Goal: Information Seeking & Learning: Check status

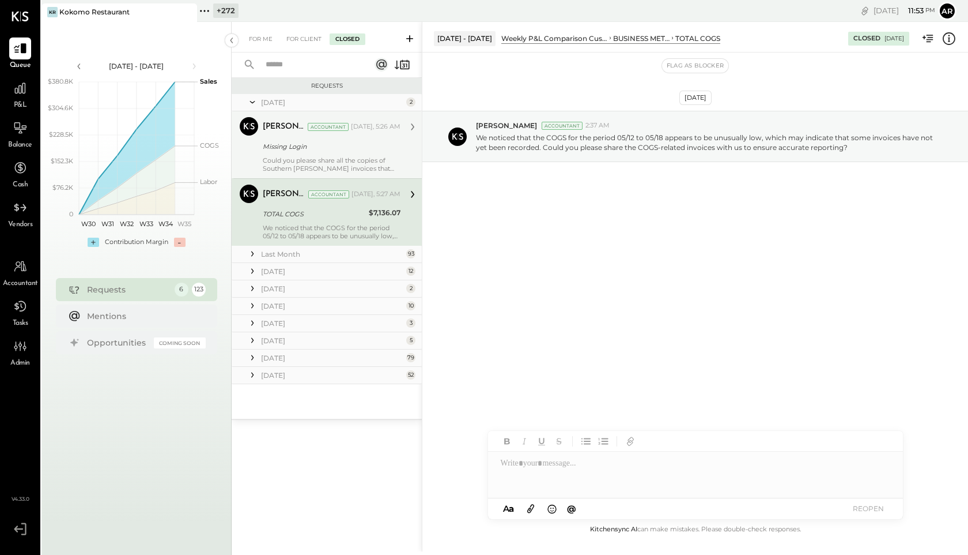
click at [300, 152] on div "Missing Login" at bounding box center [330, 147] width 134 height 12
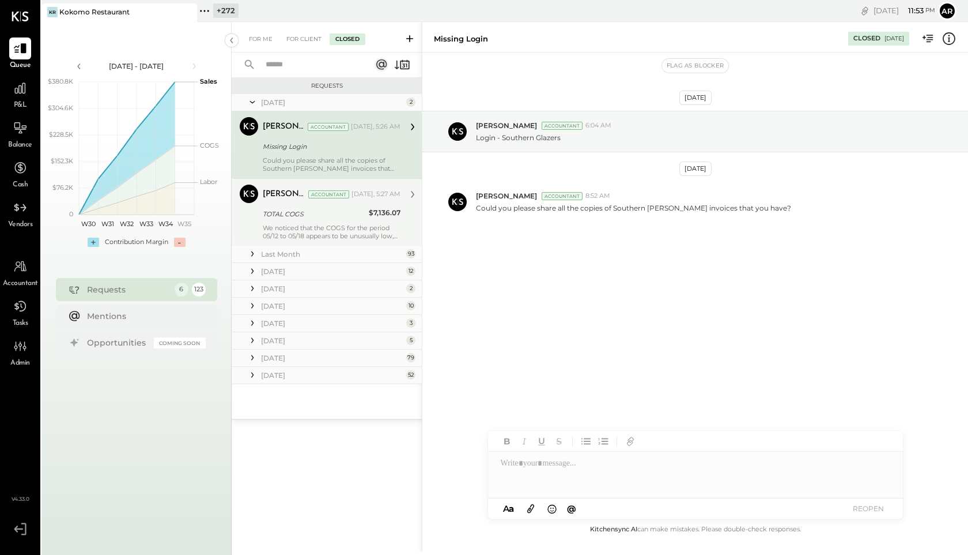
click at [308, 204] on div "[PERSON_NAME] Accountant [DATE], 5:27 AM TOTAL COGS $7,136.07 We noticed that t…" at bounding box center [332, 211] width 138 height 55
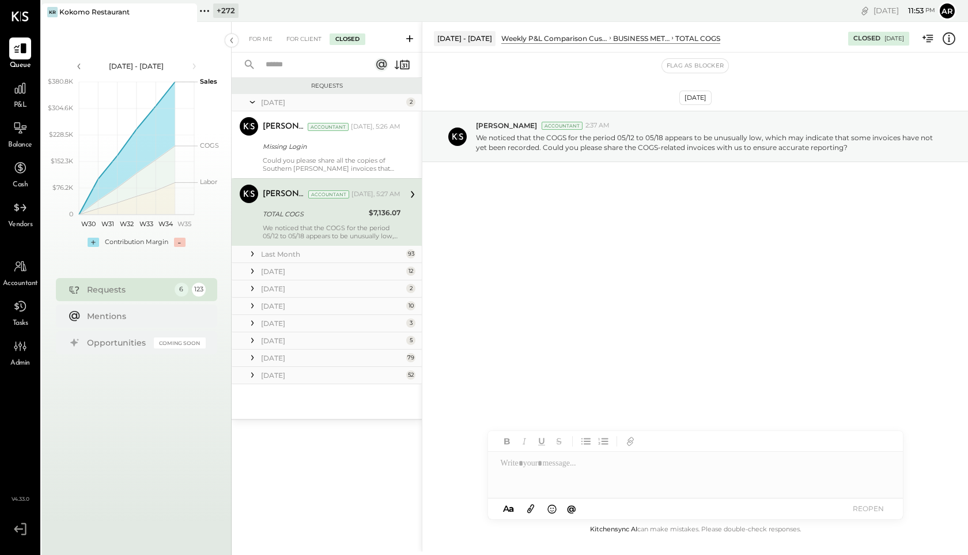
click at [251, 251] on icon at bounding box center [253, 254] width 12 height 12
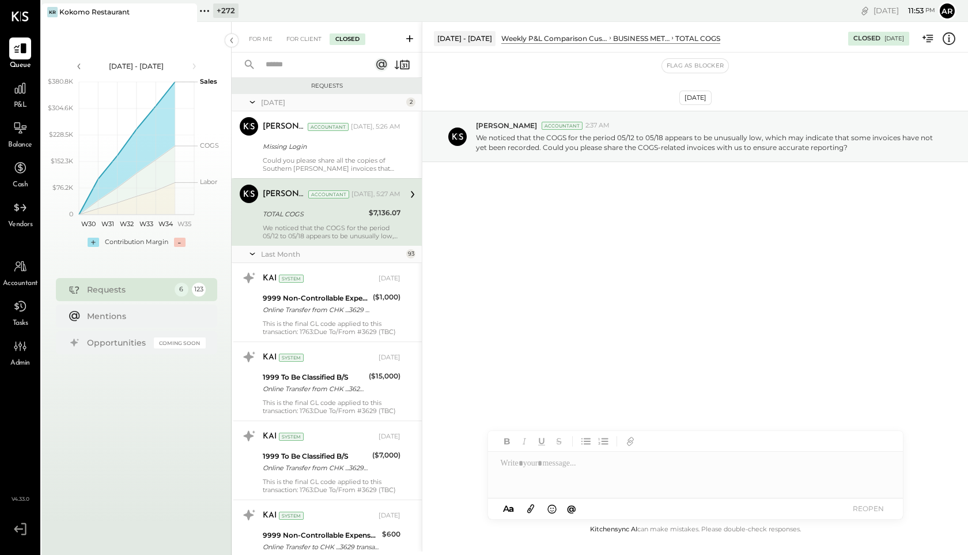
click at [251, 251] on icon at bounding box center [253, 253] width 12 height 29
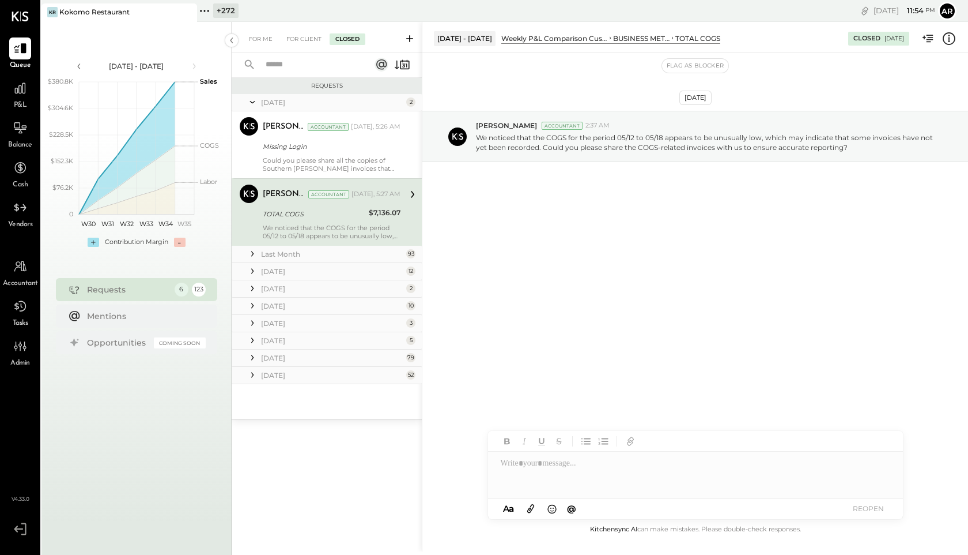
click at [252, 269] on icon at bounding box center [252, 271] width 2 height 5
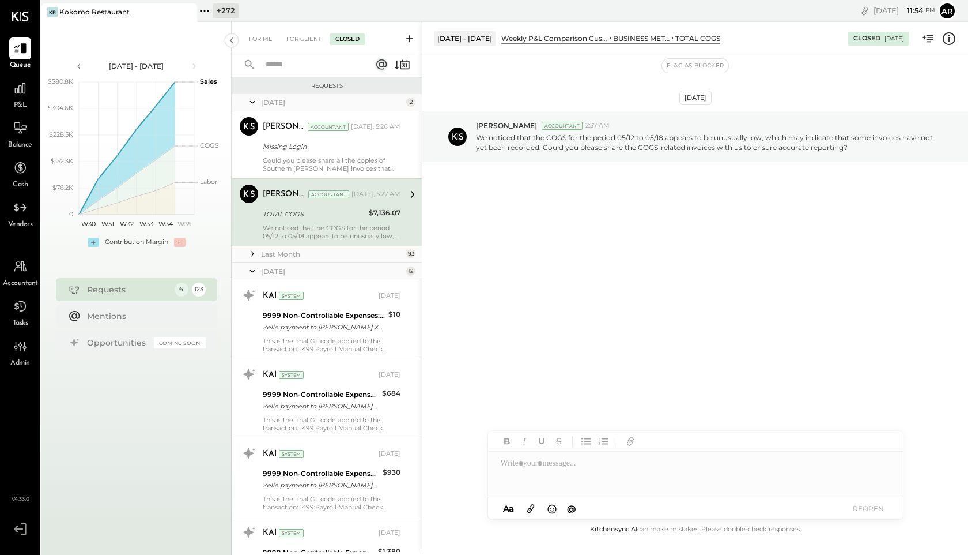
click at [252, 269] on icon at bounding box center [253, 271] width 12 height 29
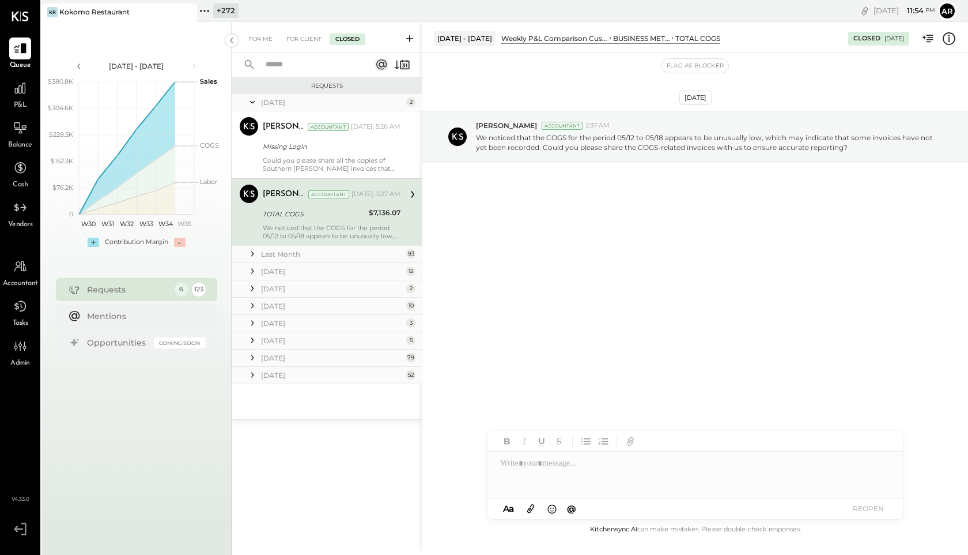
click at [252, 269] on icon at bounding box center [252, 271] width 2 height 5
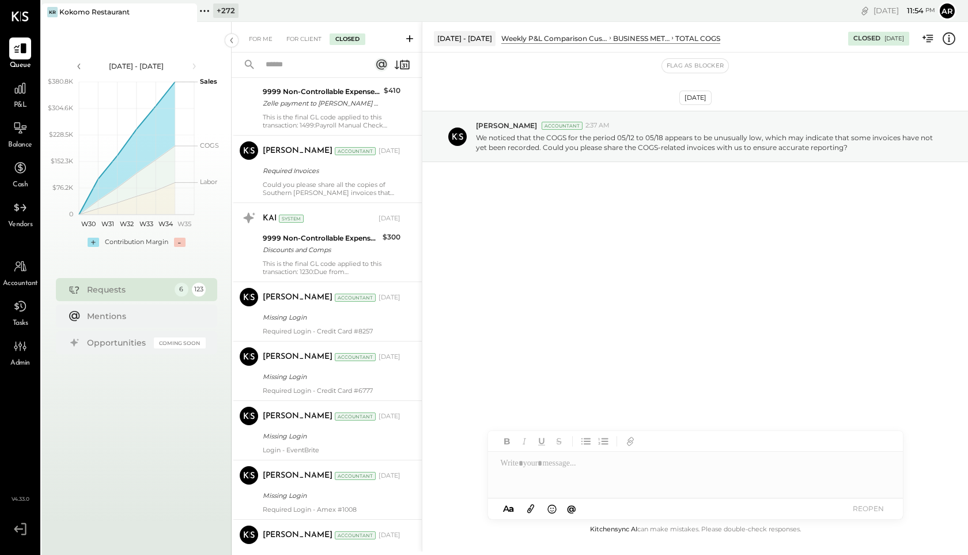
scroll to position [542, 0]
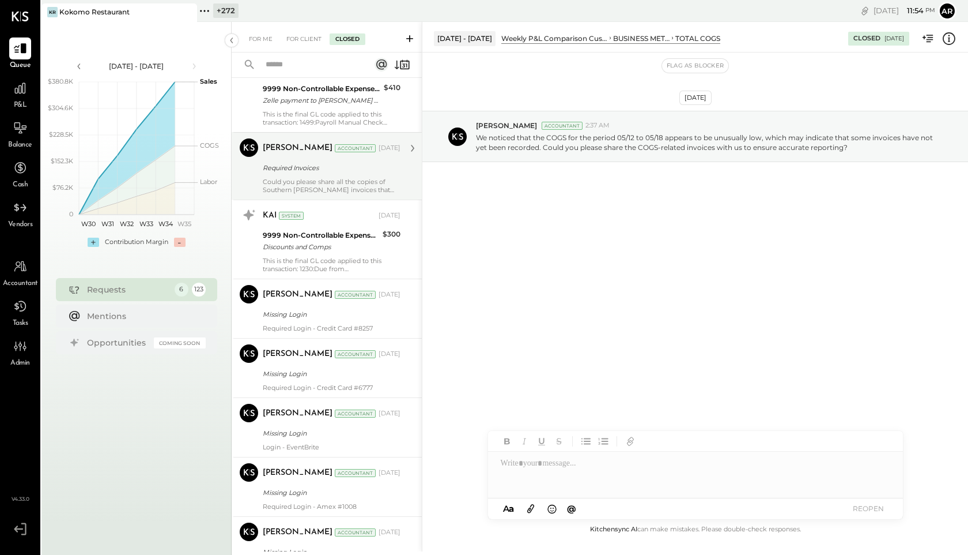
click at [269, 174] on div "Required Invoices" at bounding box center [330, 168] width 134 height 14
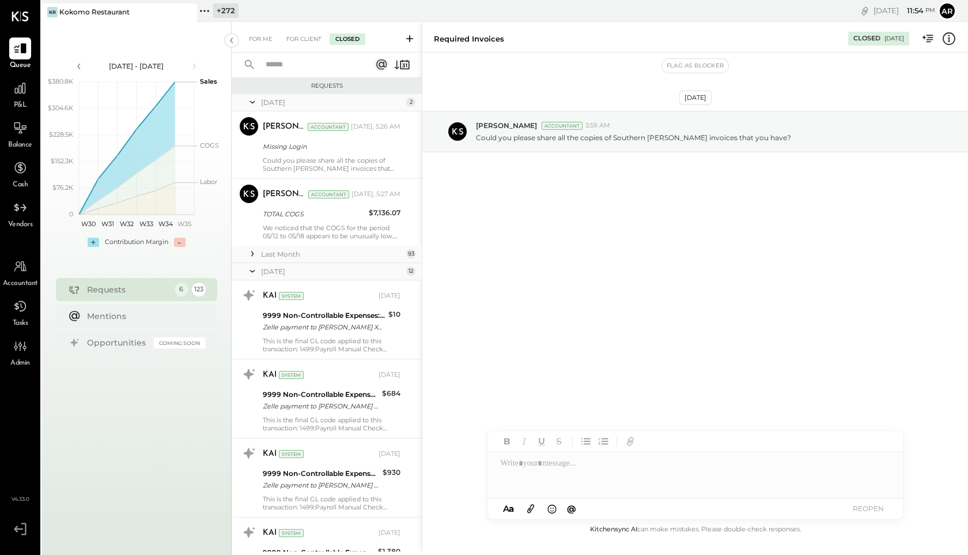
click at [251, 270] on icon at bounding box center [252, 271] width 5 height 2
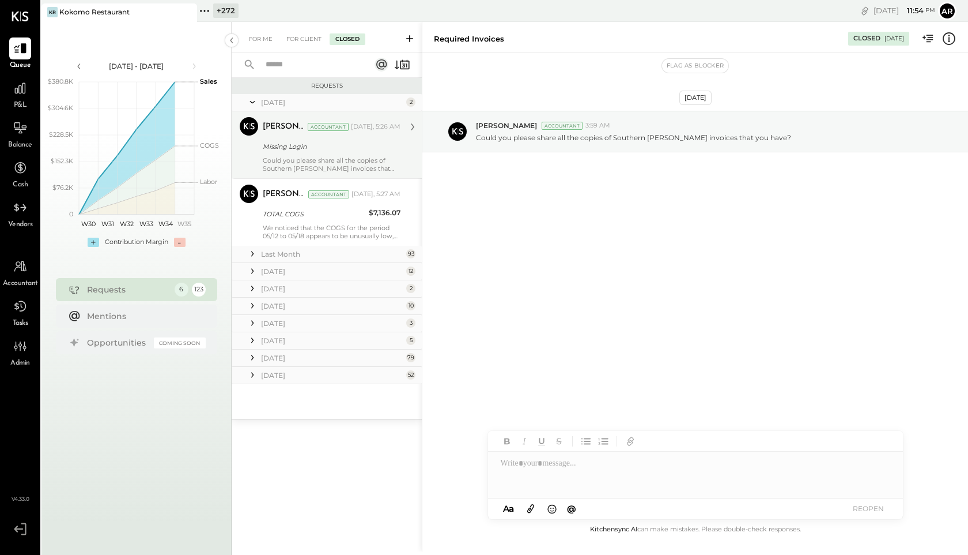
click at [291, 133] on div "[PERSON_NAME] Accountant [DATE], 5:26 AM" at bounding box center [332, 127] width 138 height 16
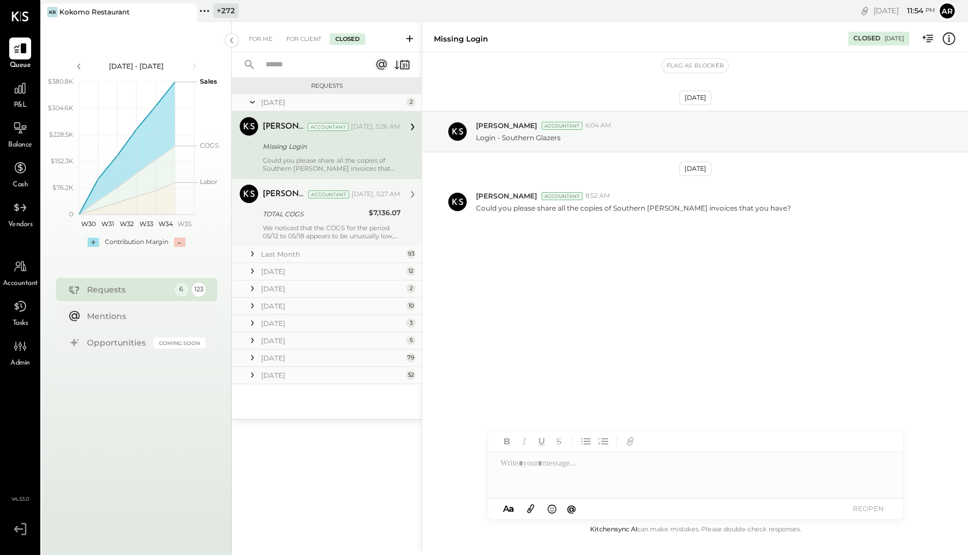
click at [292, 198] on div "[PERSON_NAME]" at bounding box center [284, 194] width 43 height 12
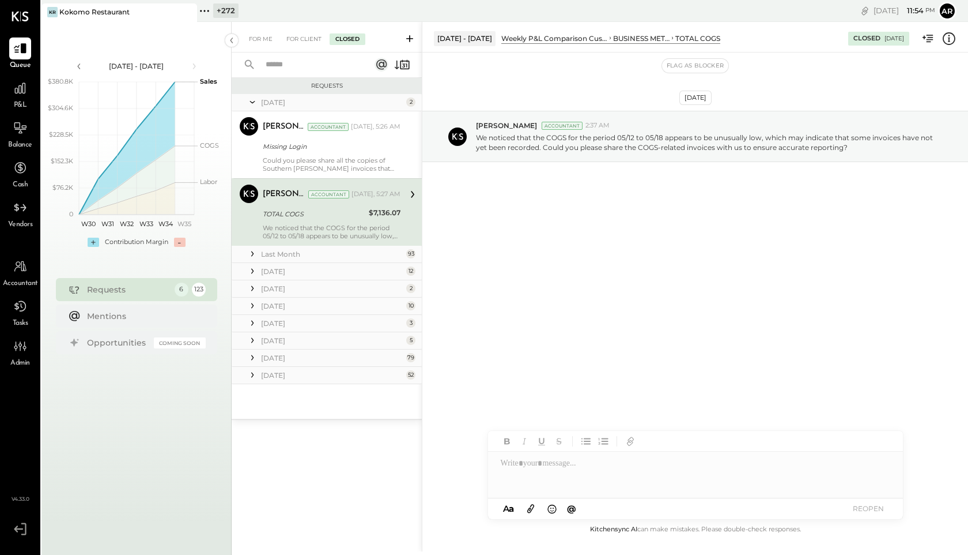
click at [251, 321] on icon at bounding box center [253, 323] width 12 height 12
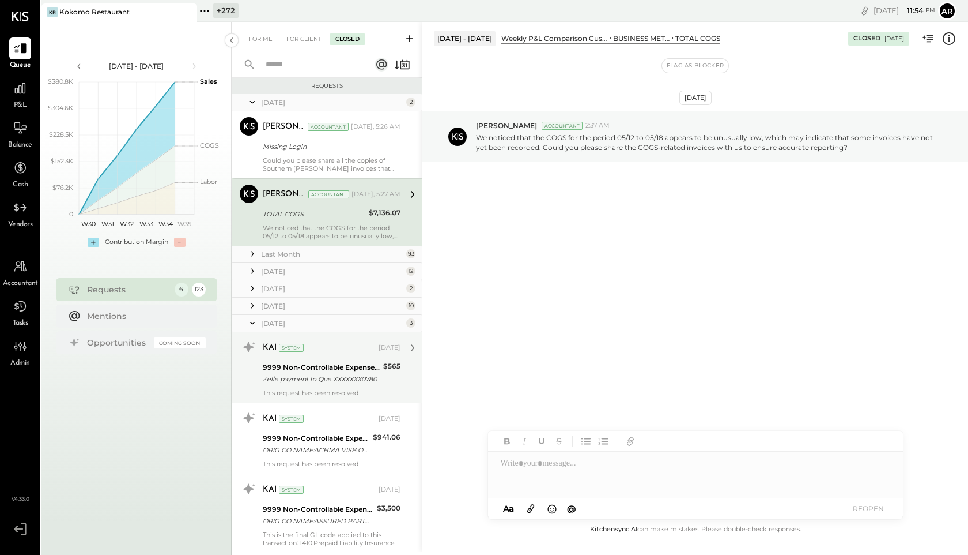
scroll to position [86, 0]
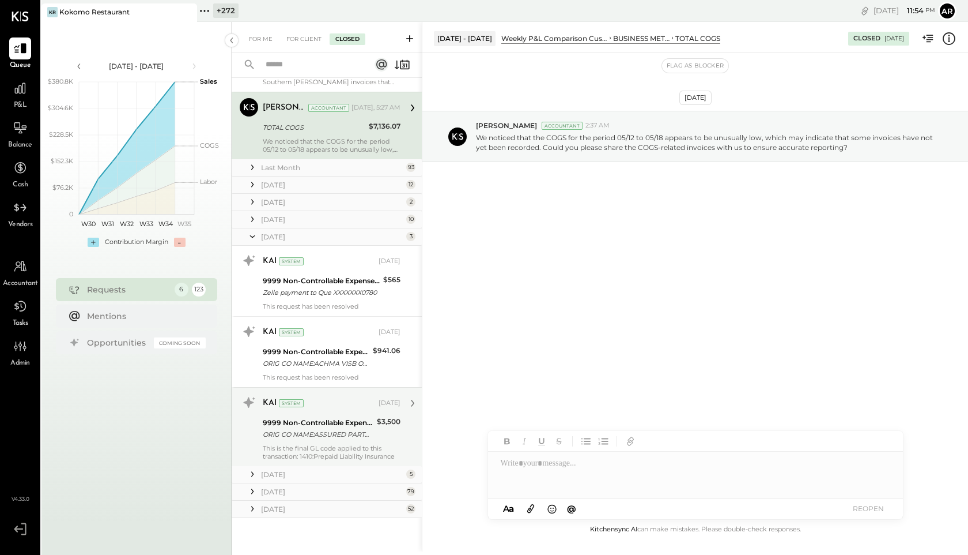
click at [274, 423] on div "9999 Non-Controllable Expenses:Other Income and Expenses:To Be Classified P&L" at bounding box center [318, 423] width 111 height 12
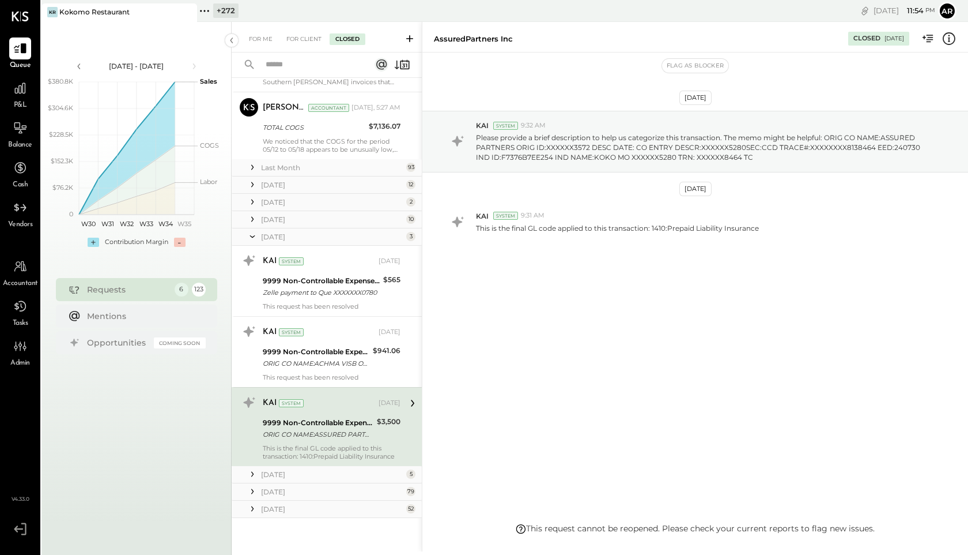
click at [254, 236] on icon at bounding box center [252, 236] width 5 height 2
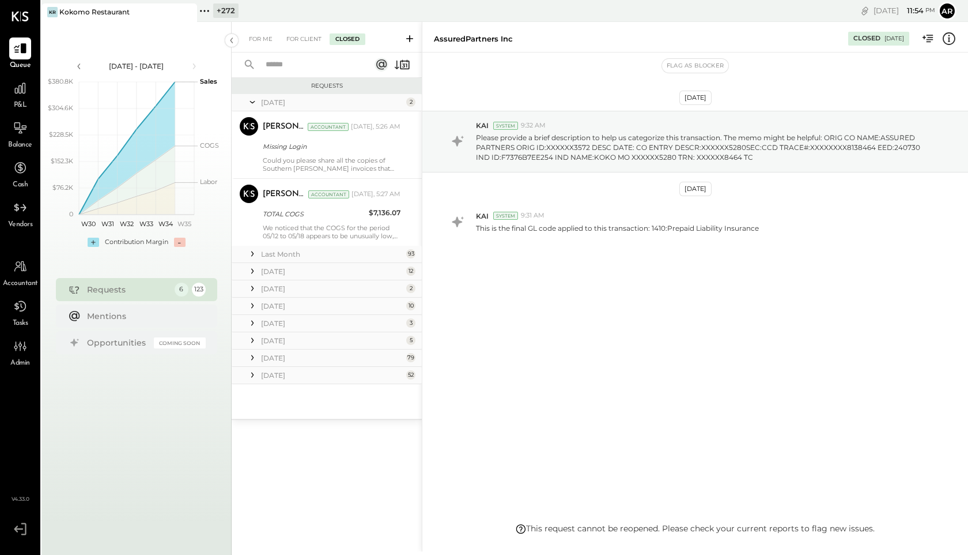
click at [252, 356] on icon at bounding box center [253, 358] width 12 height 12
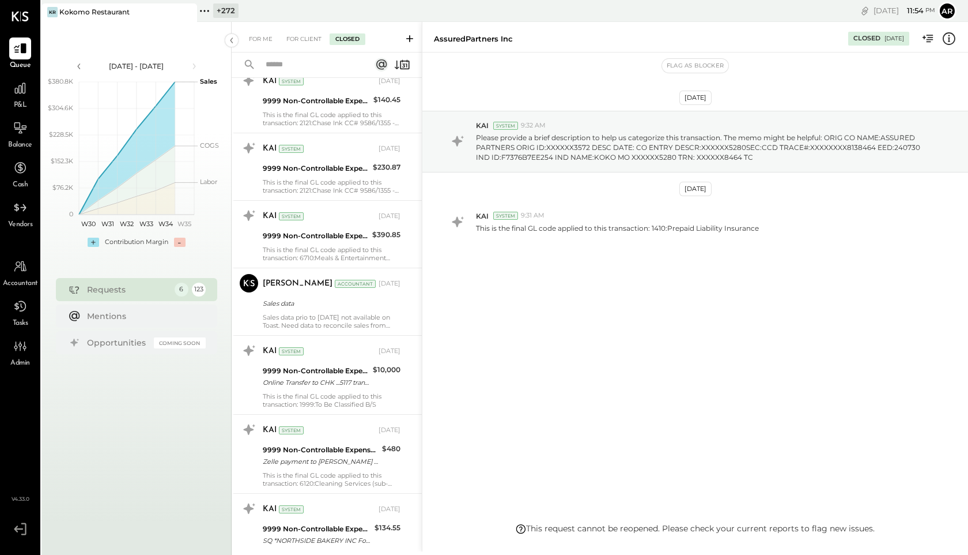
scroll to position [1155, 0]
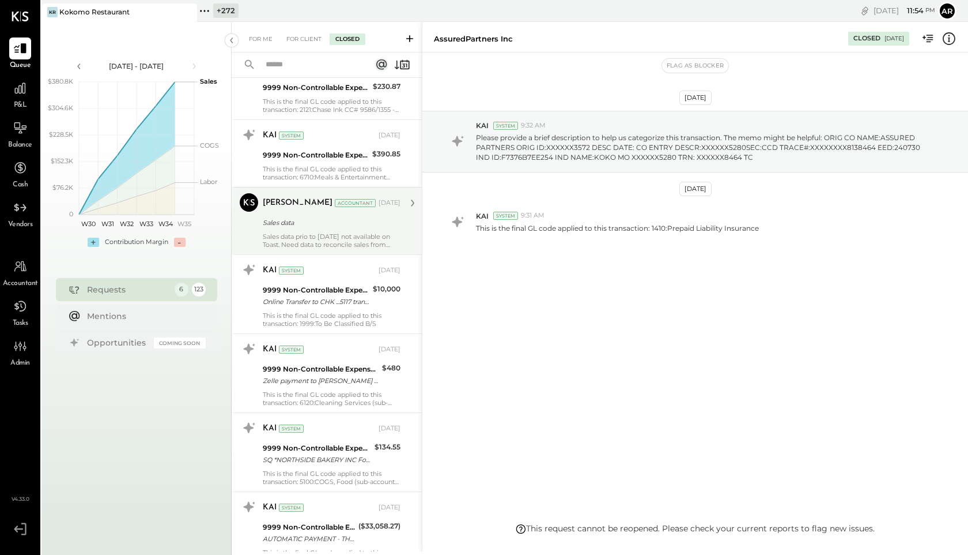
click at [263, 238] on div "Sales data prio to [DATE] not available on Toast. Need data to reconcile sales …" at bounding box center [332, 240] width 138 height 16
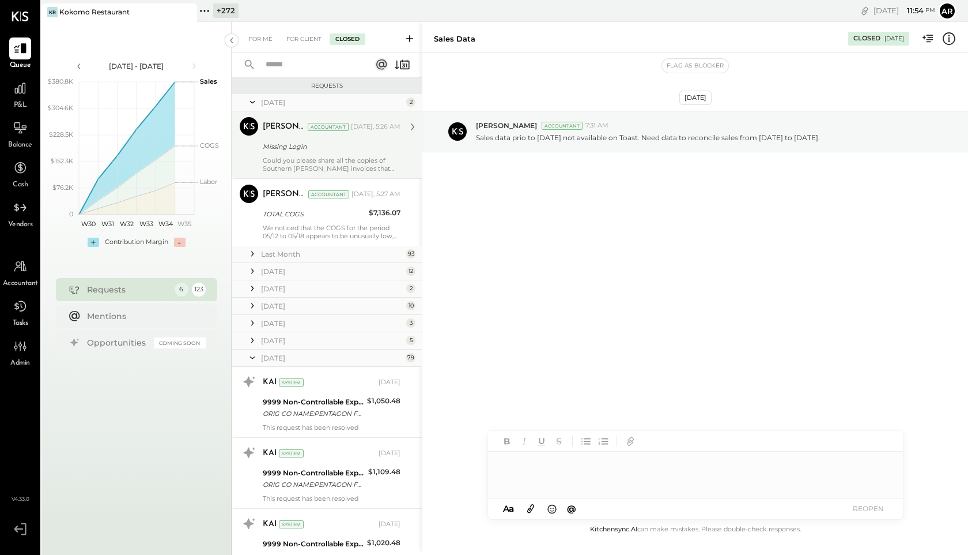
click at [281, 138] on div "[PERSON_NAME] Accountant [DATE], 5:26 AM Missing Login Could you please share a…" at bounding box center [332, 144] width 138 height 55
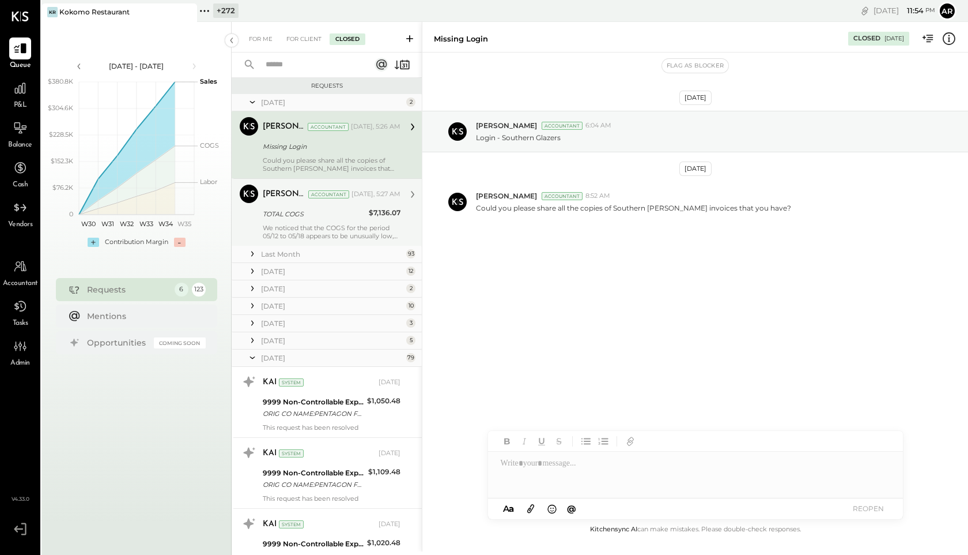
click at [284, 202] on div "[PERSON_NAME] Accountant [DATE], 5:27 AM" at bounding box center [332, 194] width 138 height 16
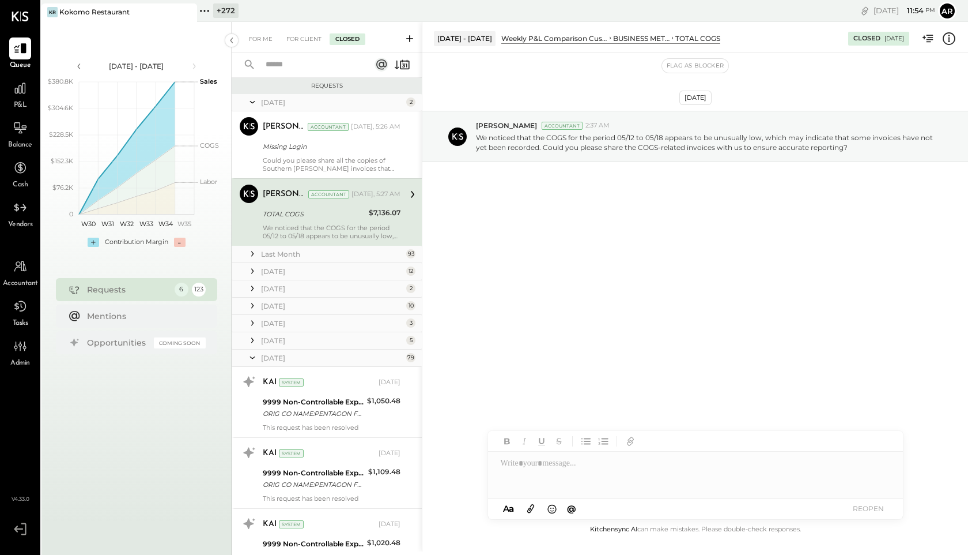
click at [252, 253] on icon at bounding box center [252, 253] width 2 height 5
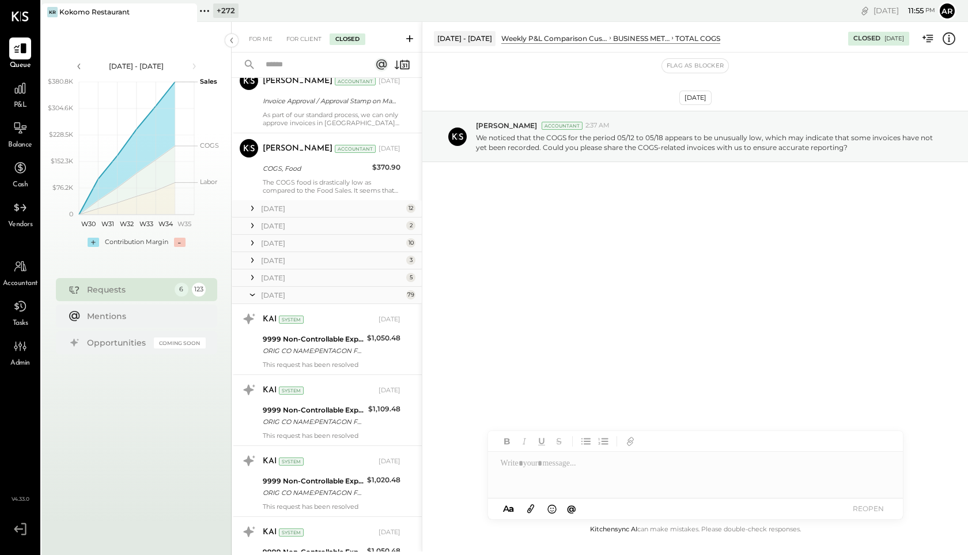
scroll to position [7294, 0]
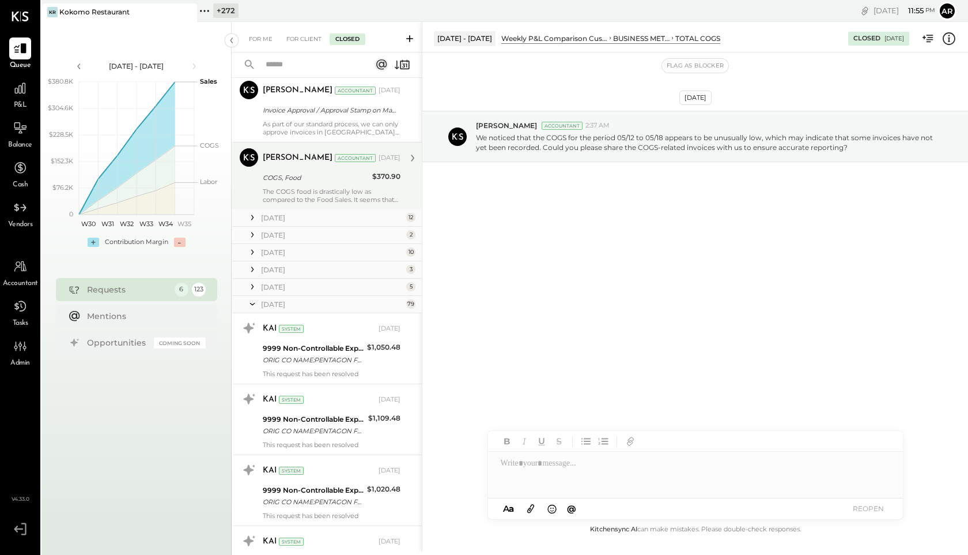
click at [265, 187] on div "The COGS food is drastically low as compared to the Food Sales. It seems that w…" at bounding box center [332, 195] width 138 height 16
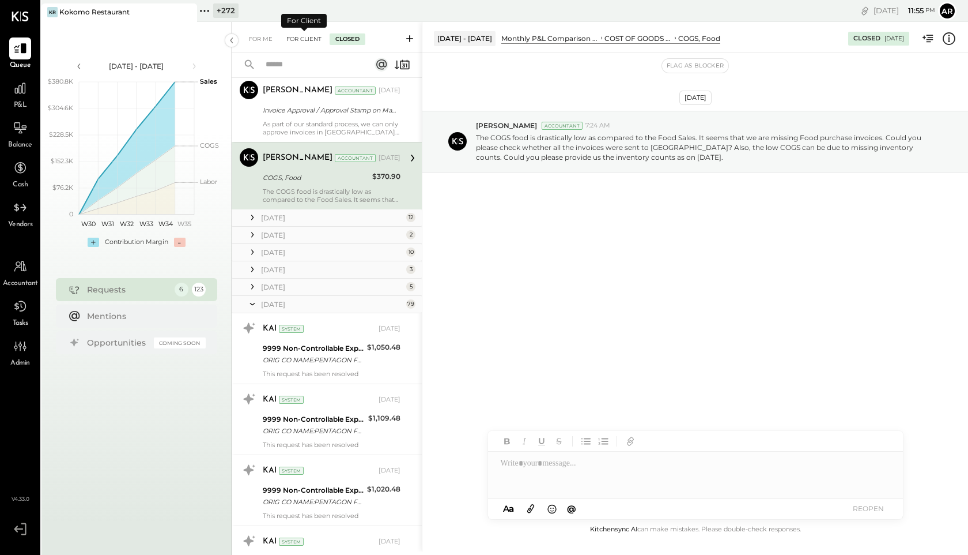
click at [298, 39] on div "For Client" at bounding box center [304, 39] width 47 height 12
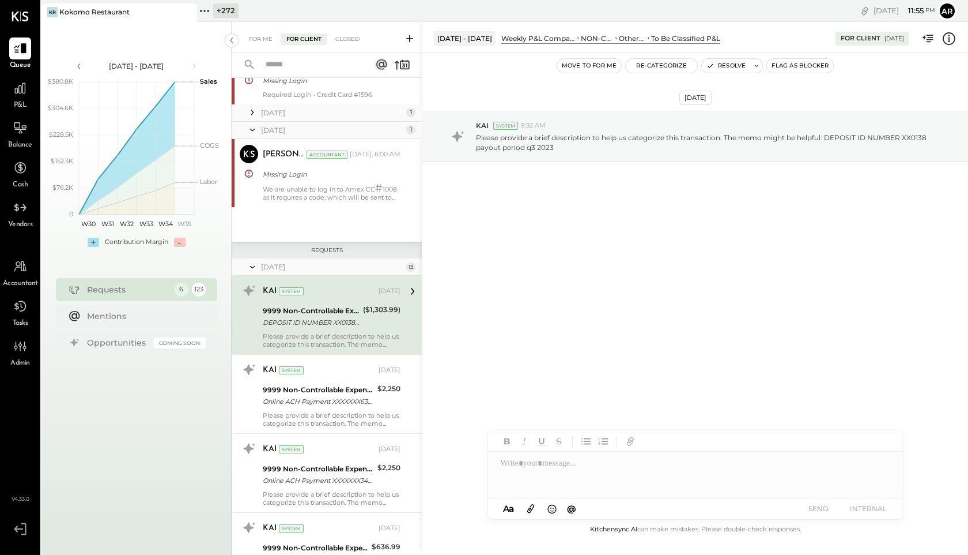
scroll to position [493, 0]
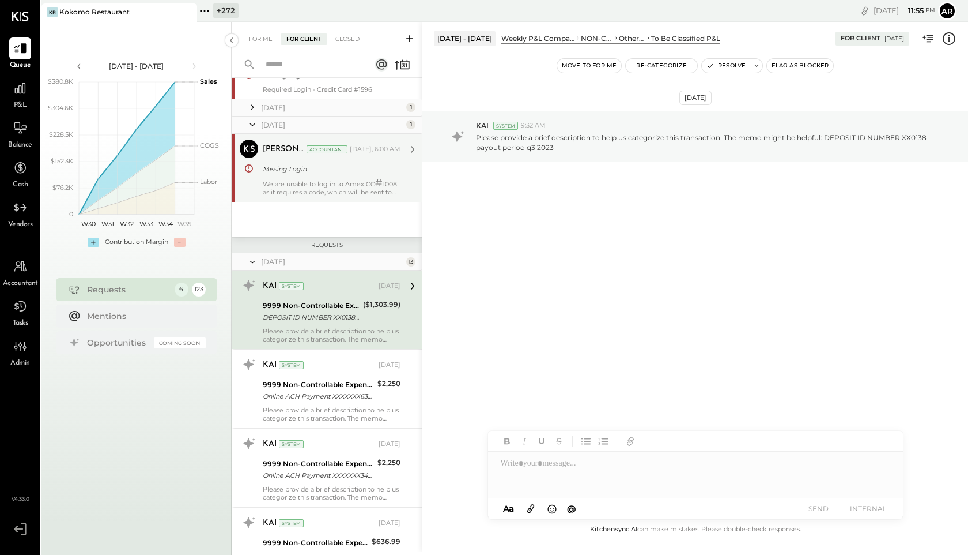
click at [322, 145] on div "Accountant" at bounding box center [327, 149] width 41 height 8
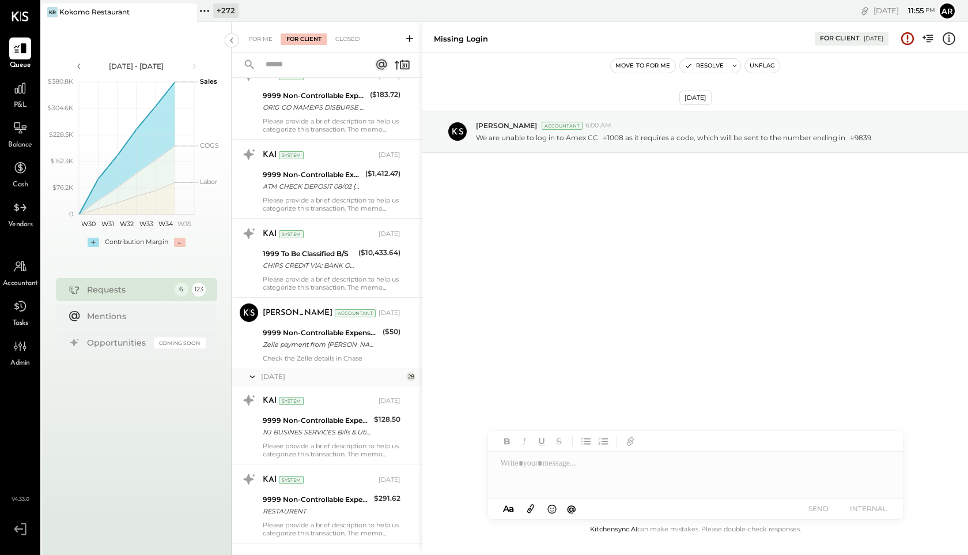
scroll to position [1443, 0]
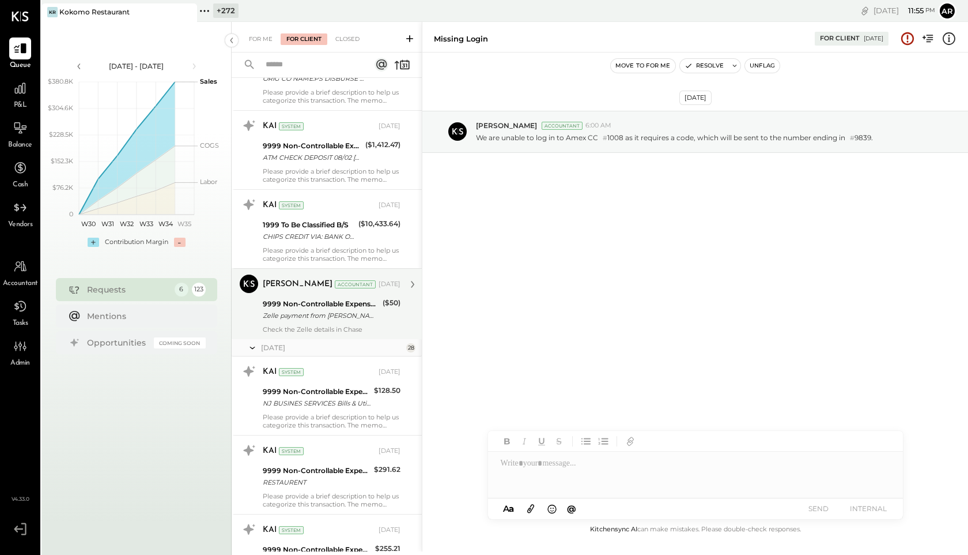
click at [308, 297] on div "9999 Non-Controllable Expenses:Other Income and Expenses:To Be Classified P&L Z…" at bounding box center [321, 309] width 116 height 25
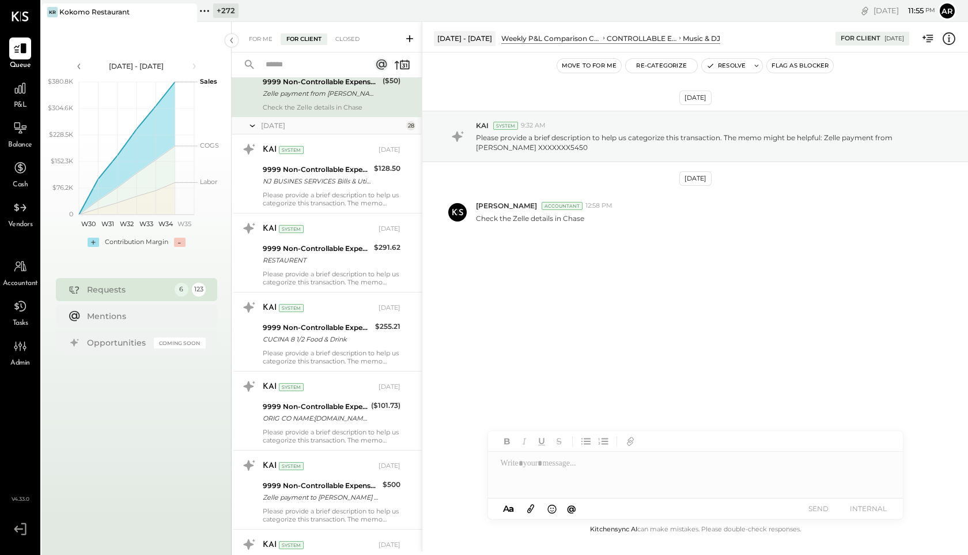
scroll to position [1551, 0]
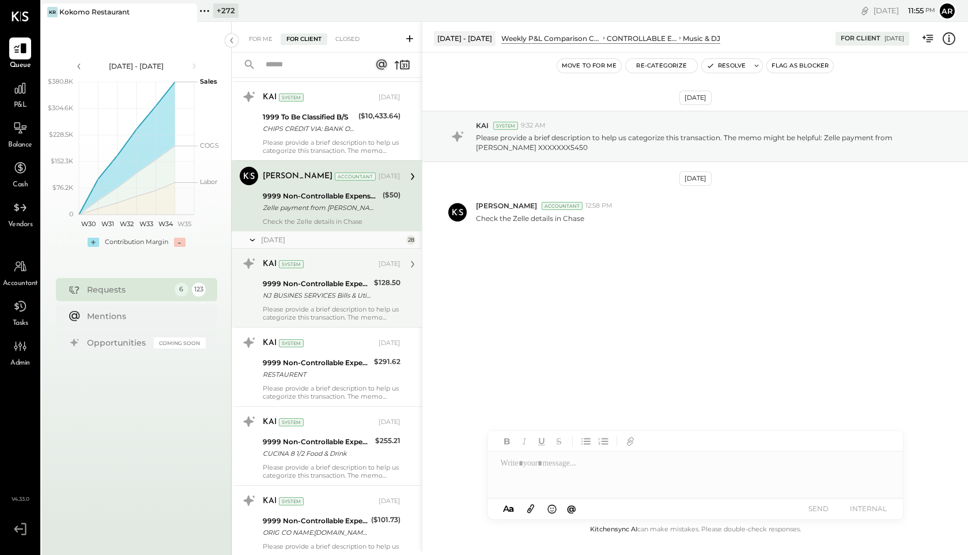
click at [292, 312] on div "Please provide a brief description to help us categorize this transaction. The …" at bounding box center [332, 313] width 138 height 16
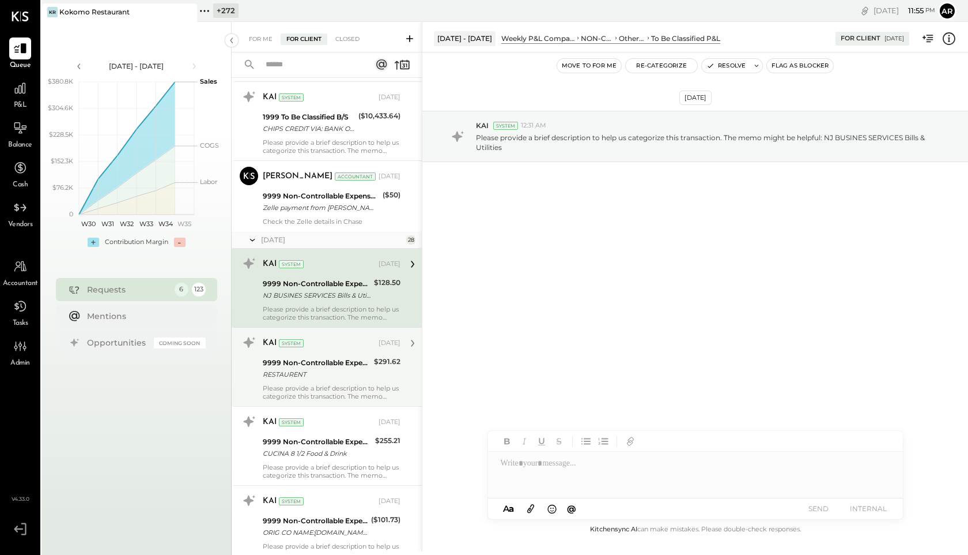
click at [289, 342] on div "System" at bounding box center [291, 343] width 25 height 8
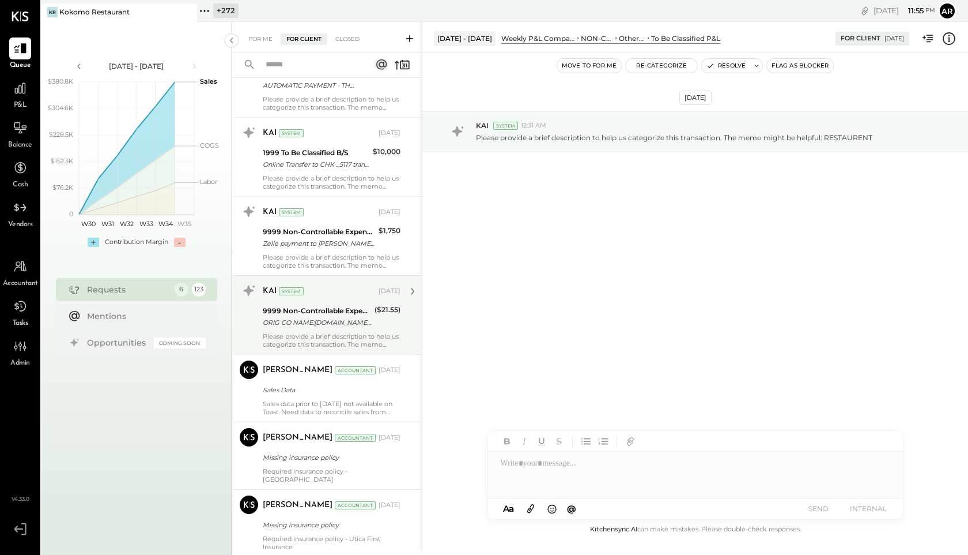
scroll to position [2435, 0]
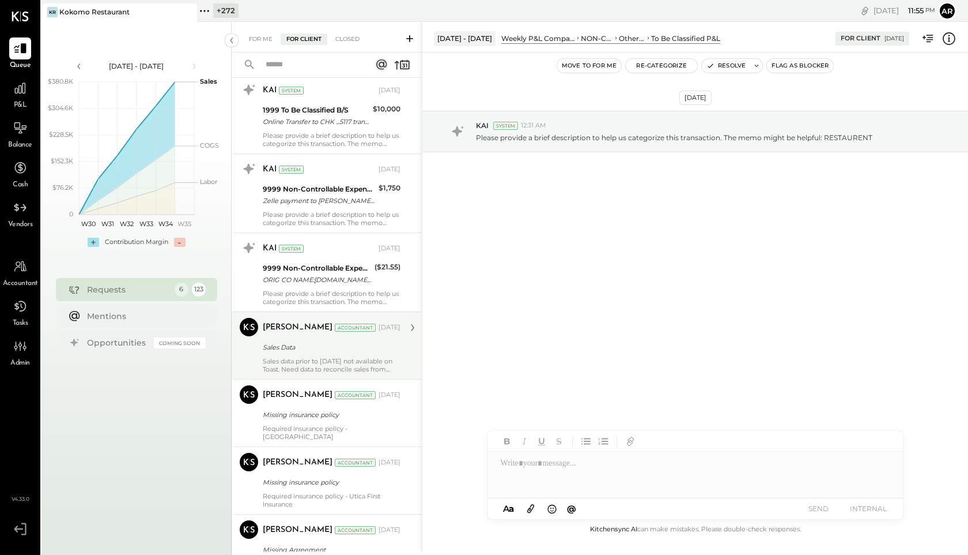
click at [286, 337] on div "[PERSON_NAME] Accountant [DATE]" at bounding box center [332, 328] width 138 height 20
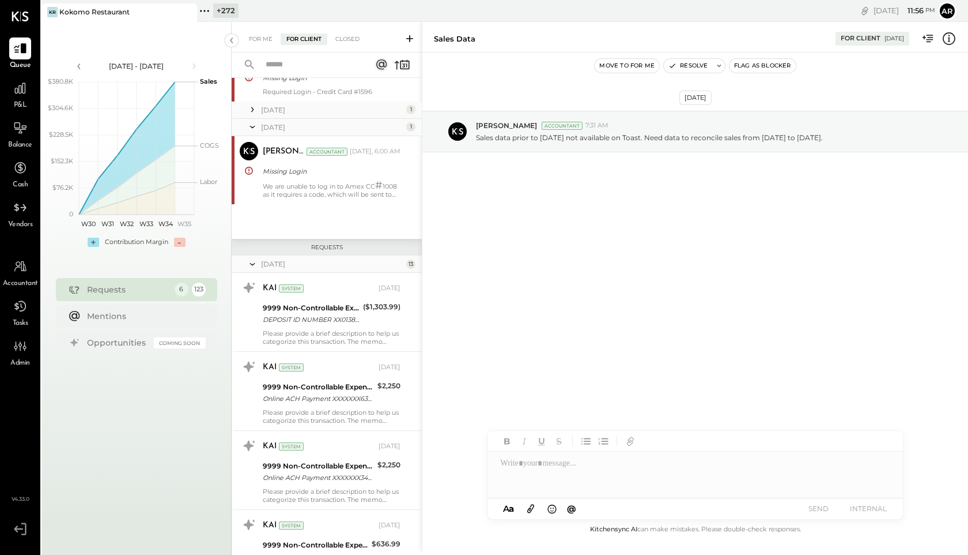
scroll to position [488, 0]
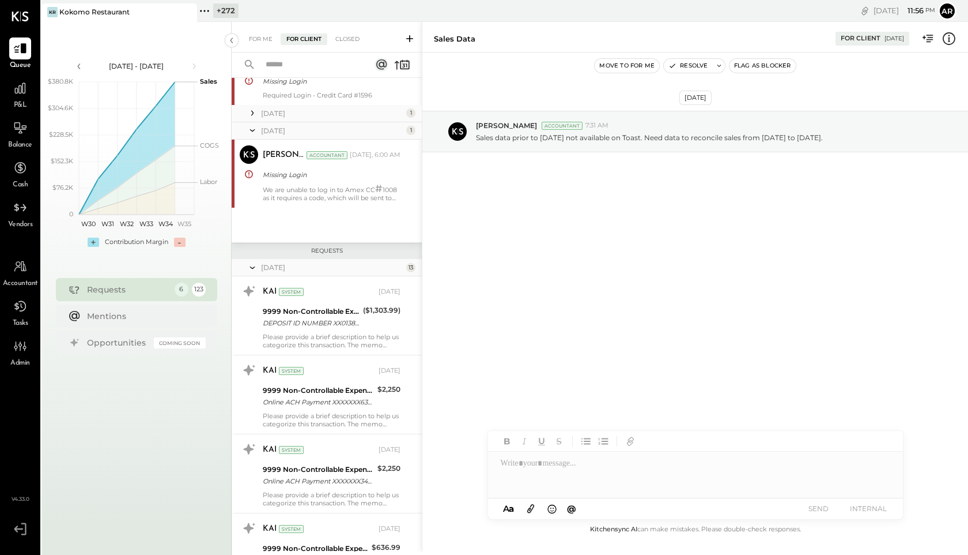
click at [256, 266] on icon at bounding box center [253, 267] width 12 height 29
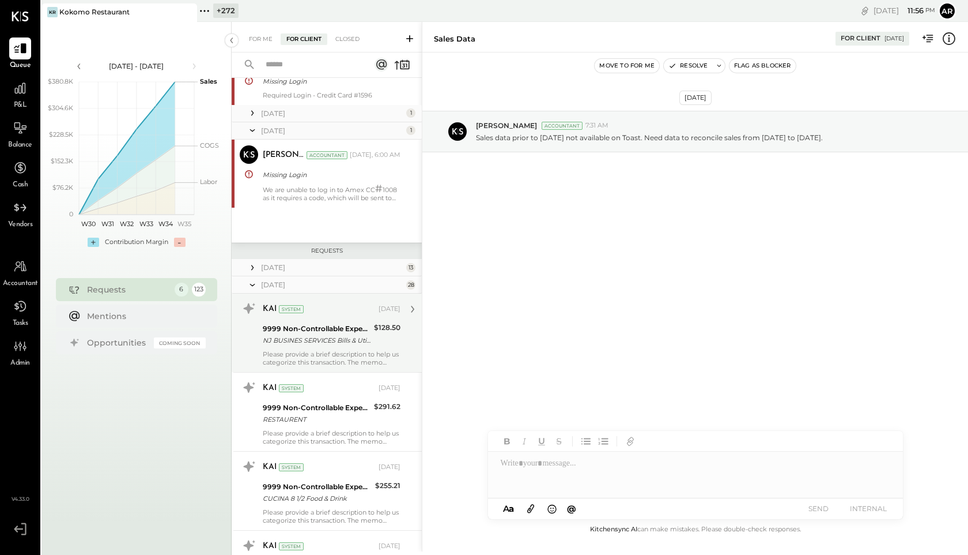
click at [251, 281] on icon at bounding box center [253, 284] width 12 height 29
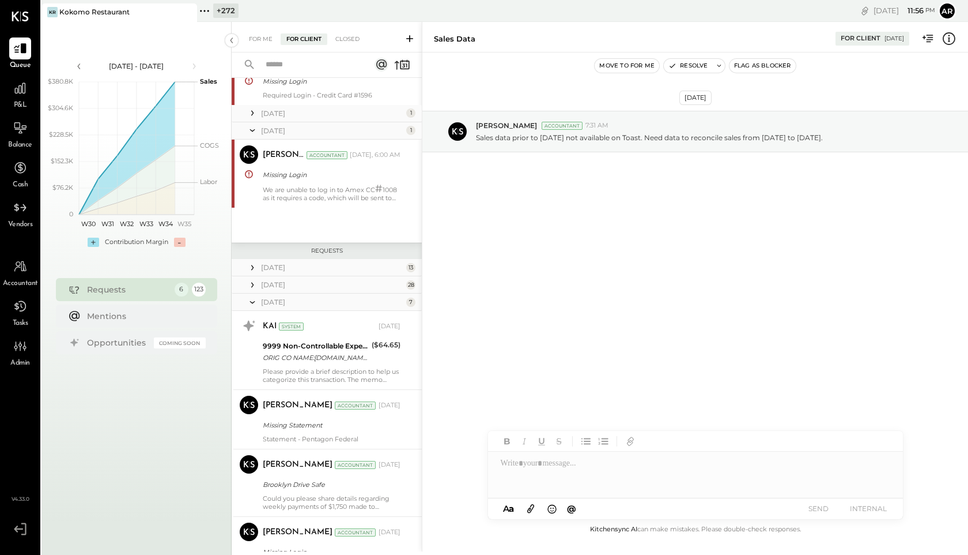
click at [252, 300] on icon at bounding box center [253, 302] width 12 height 29
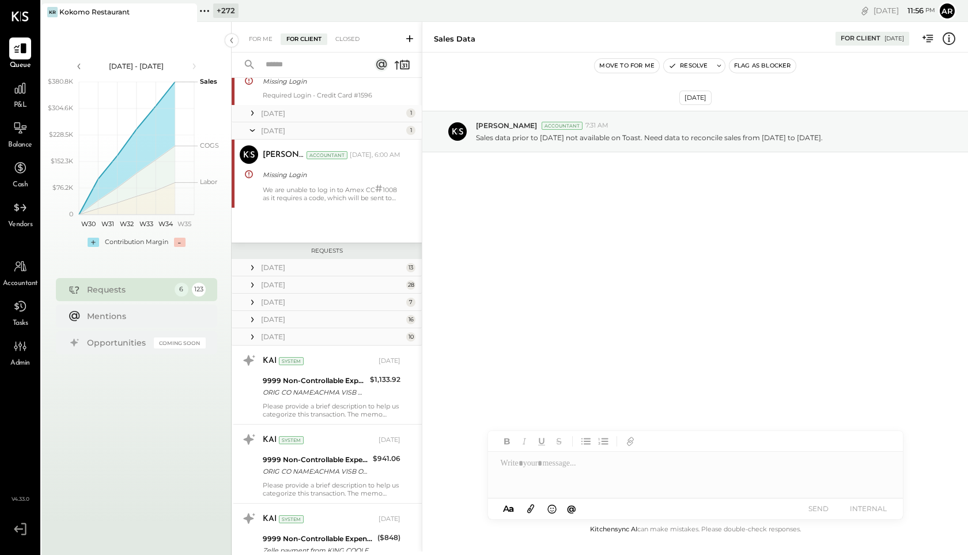
click at [253, 318] on icon at bounding box center [253, 320] width 12 height 12
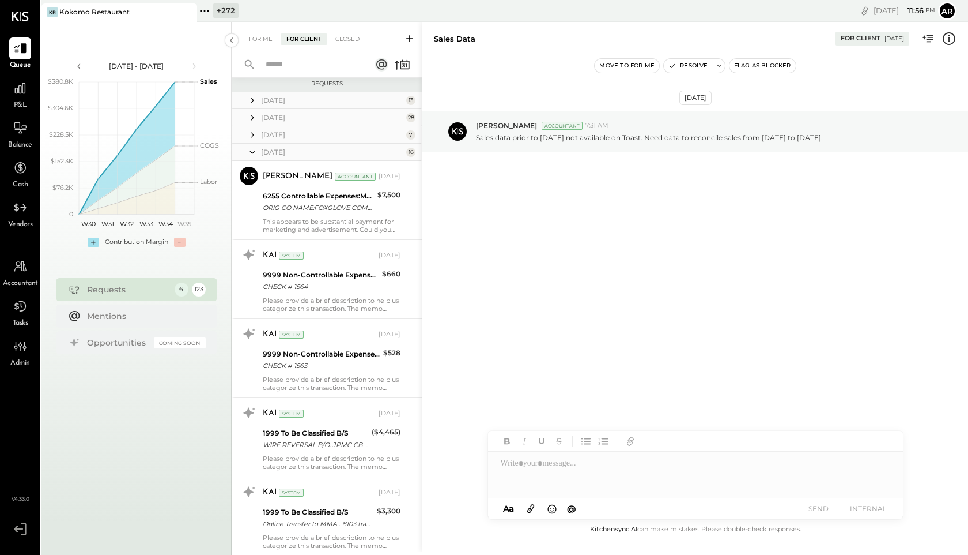
scroll to position [691, 0]
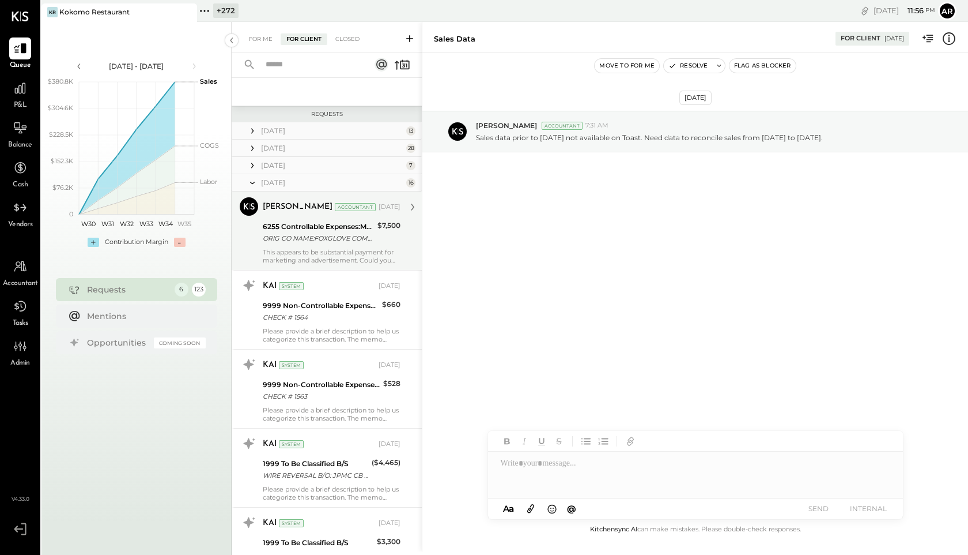
click at [281, 245] on div "[PERSON_NAME] Accountant [DATE] 6255 Controllable Expenses:Marketing & Advertis…" at bounding box center [332, 230] width 138 height 67
